Goal: Task Accomplishment & Management: Manage account settings

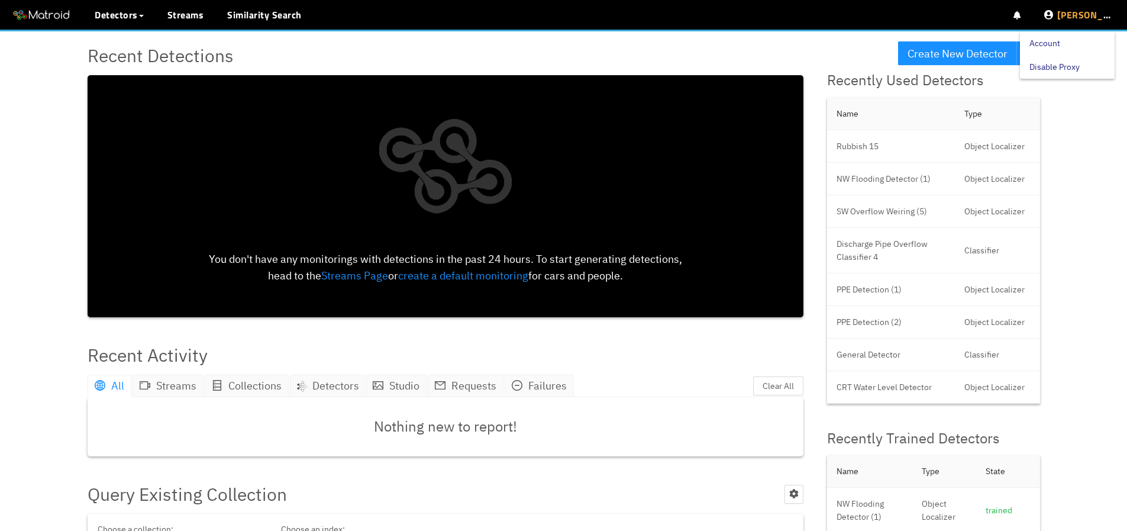
click at [1105, 9] on span "[PERSON_NAME]" at bounding box center [1095, 15] width 77 height 14
click at [1053, 41] on link "Account" at bounding box center [1044, 43] width 31 height 24
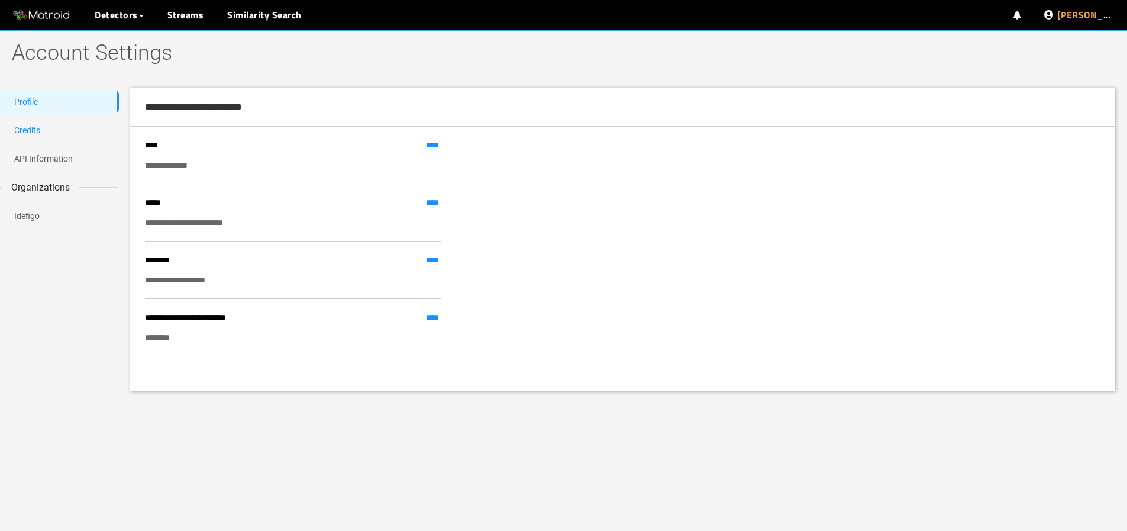
click at [40, 135] on link "Credits" at bounding box center [27, 129] width 26 height 9
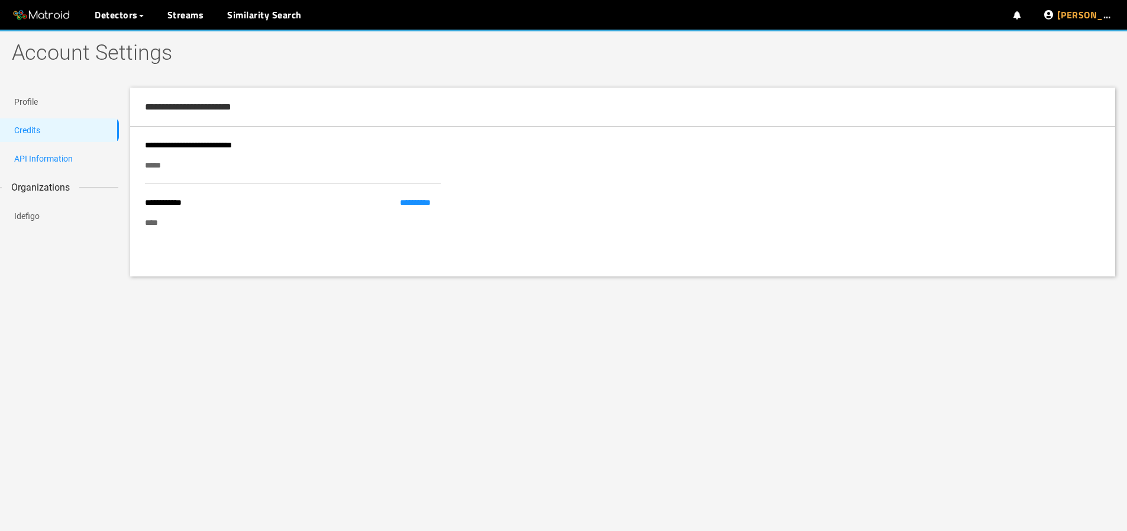
click at [73, 155] on link "API Information" at bounding box center [43, 158] width 59 height 9
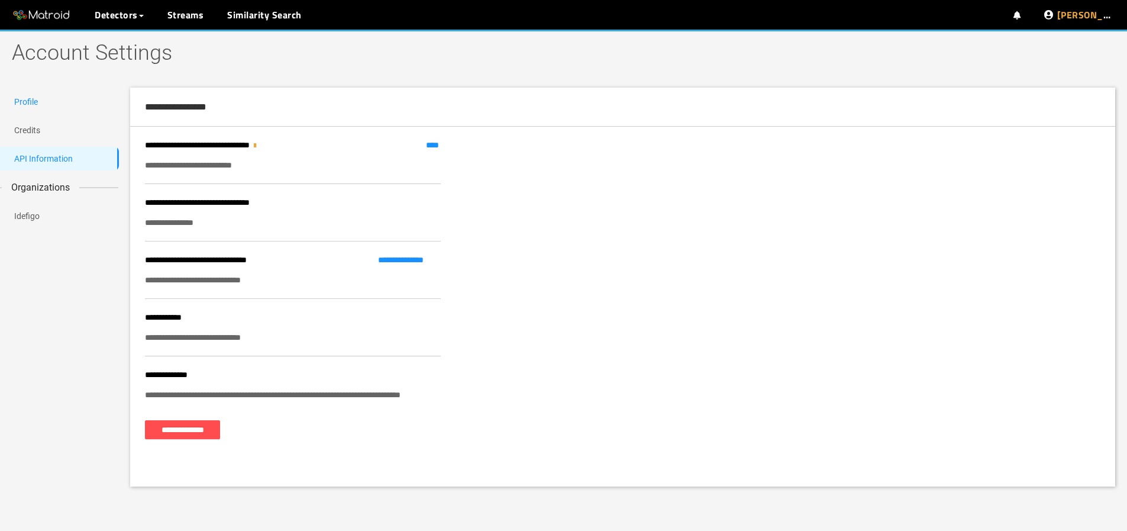
click at [38, 105] on link "Profile" at bounding box center [26, 101] width 24 height 9
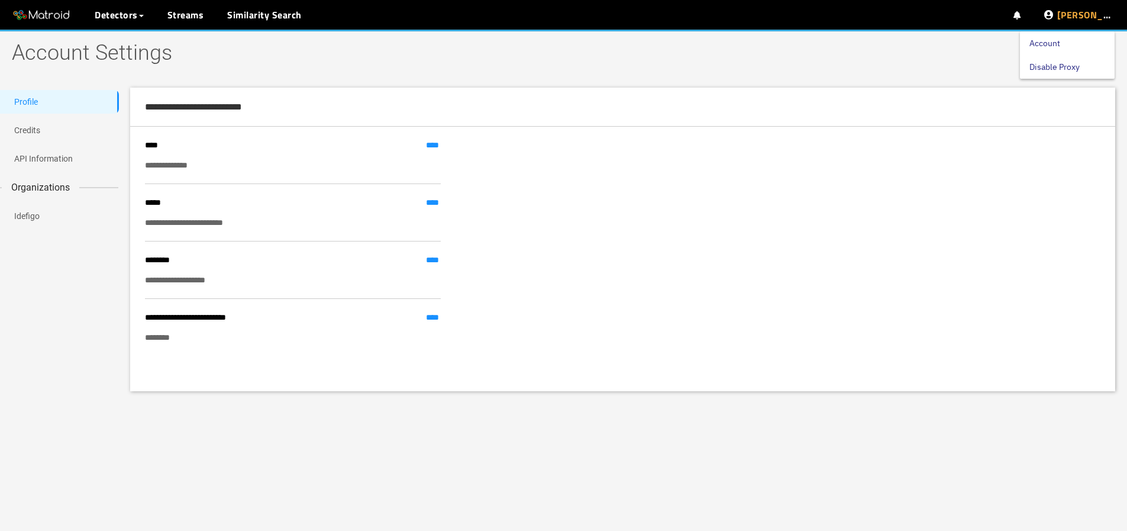
click at [1077, 67] on link "Disable Proxy" at bounding box center [1054, 67] width 50 height 24
